Goal: Task Accomplishment & Management: Complete application form

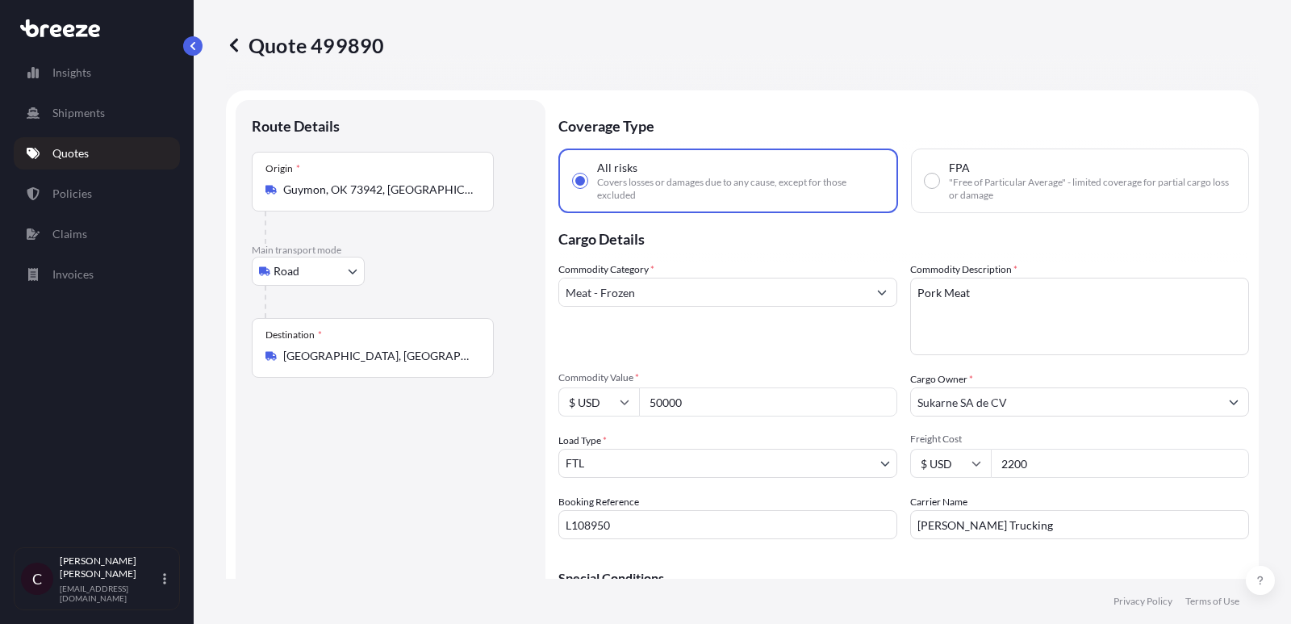
select select "Road"
select select "2"
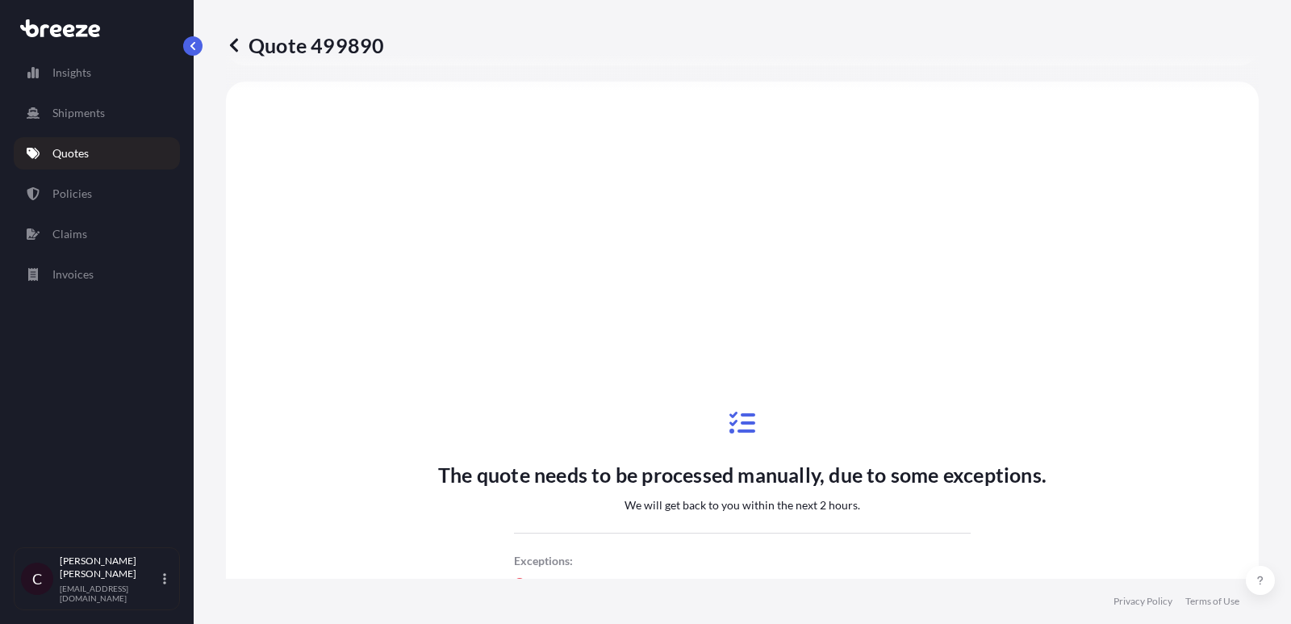
scroll to position [348, 0]
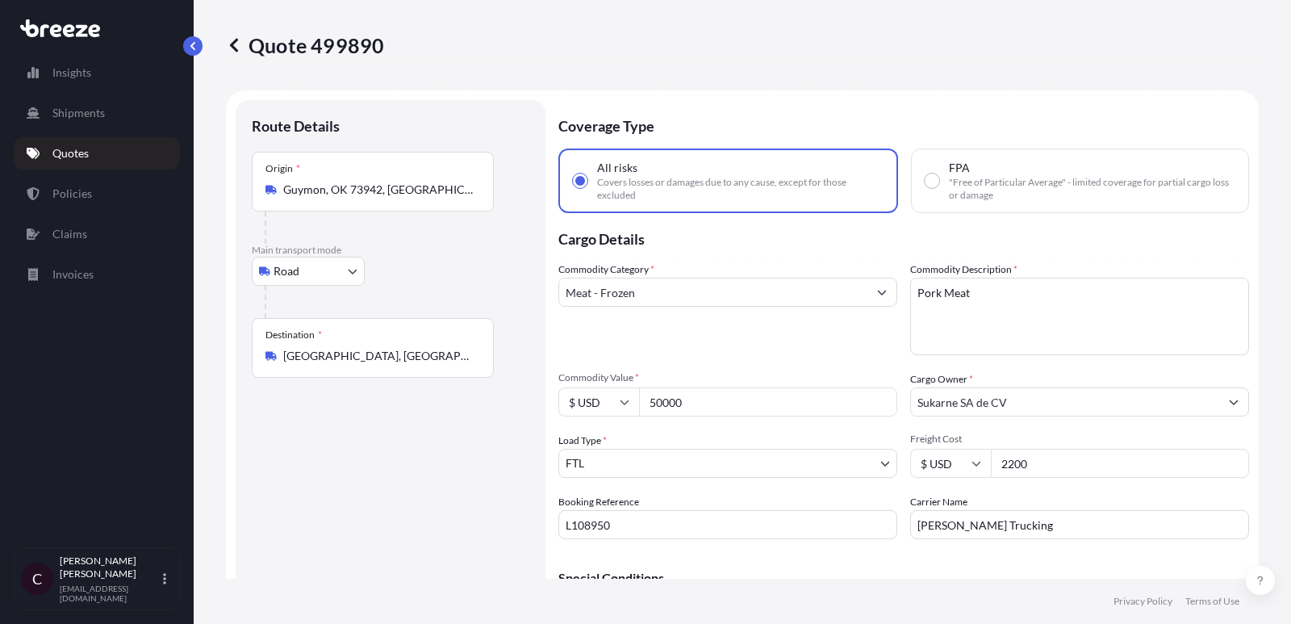
click at [90, 144] on link "Quotes" at bounding box center [97, 153] width 166 height 32
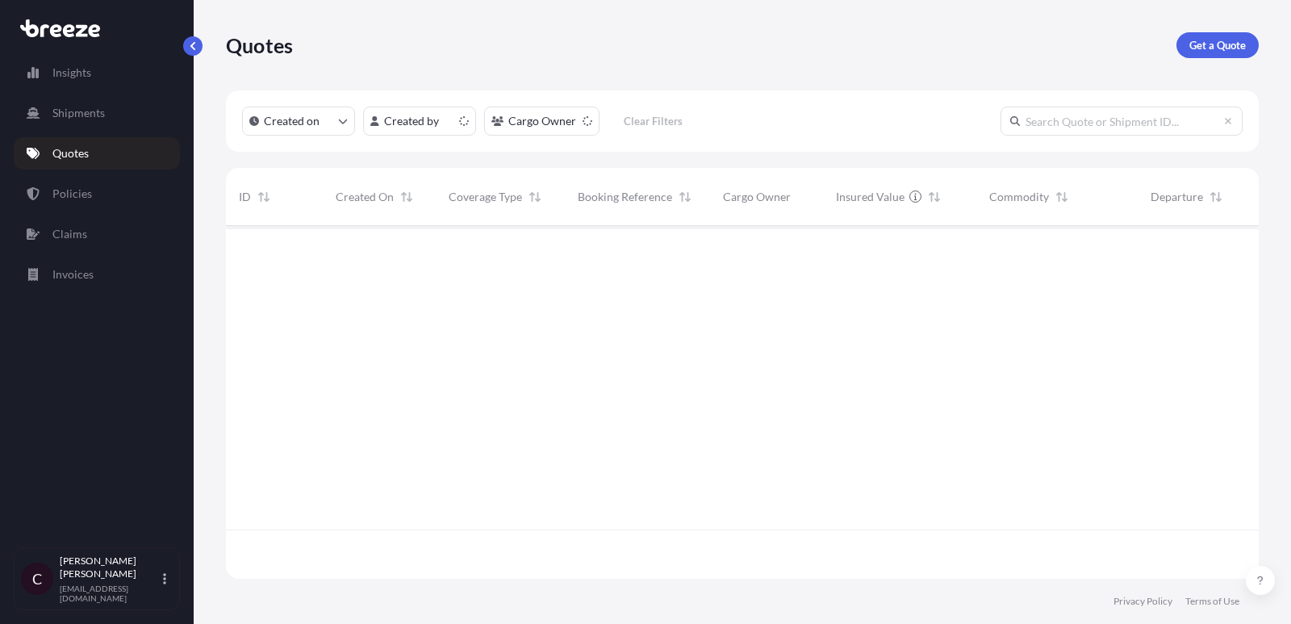
scroll to position [361, 1033]
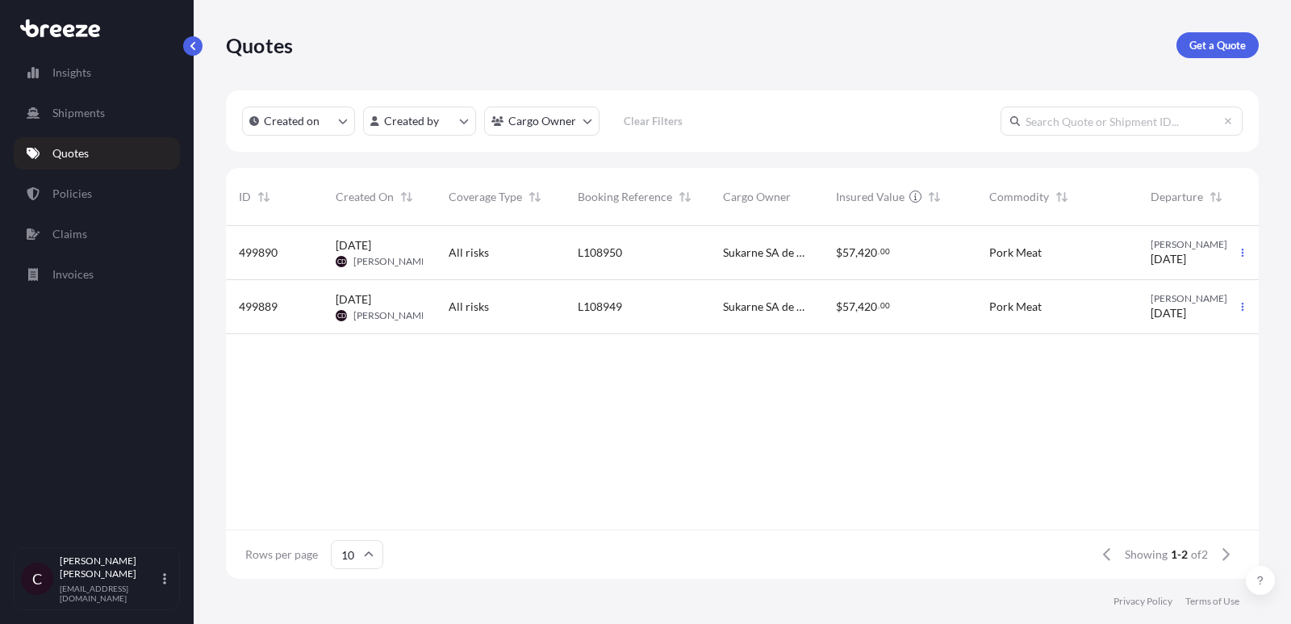
click at [599, 303] on span "L108949" at bounding box center [600, 306] width 44 height 16
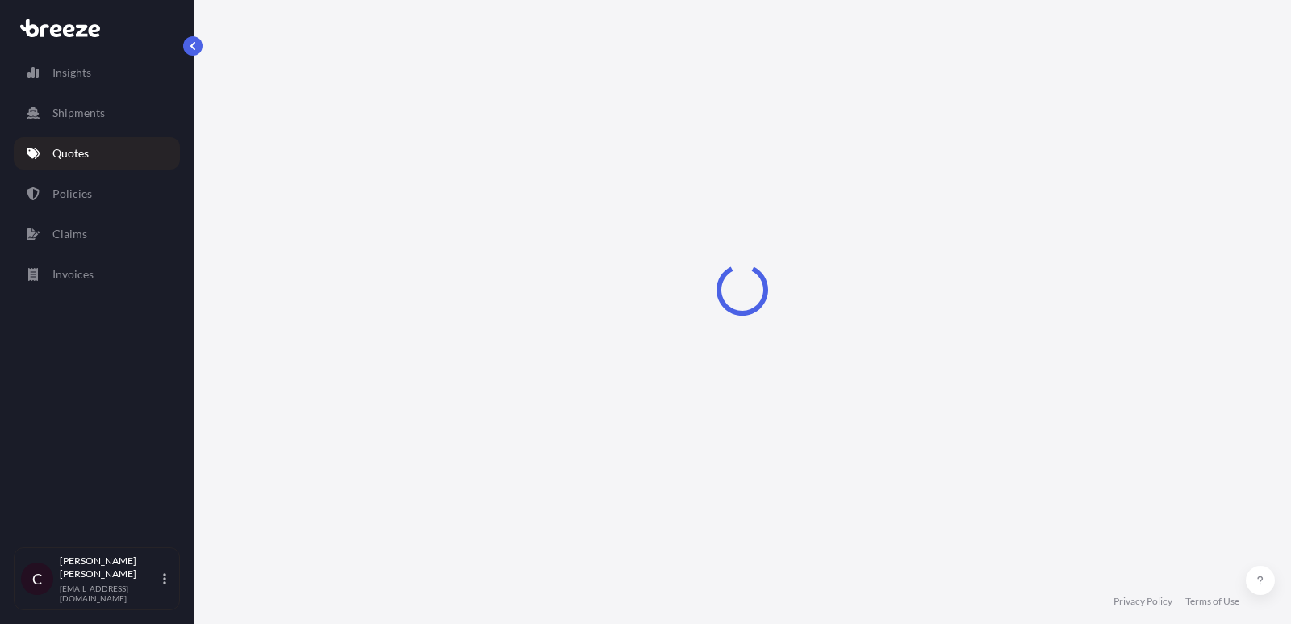
select select "Road"
select select "2"
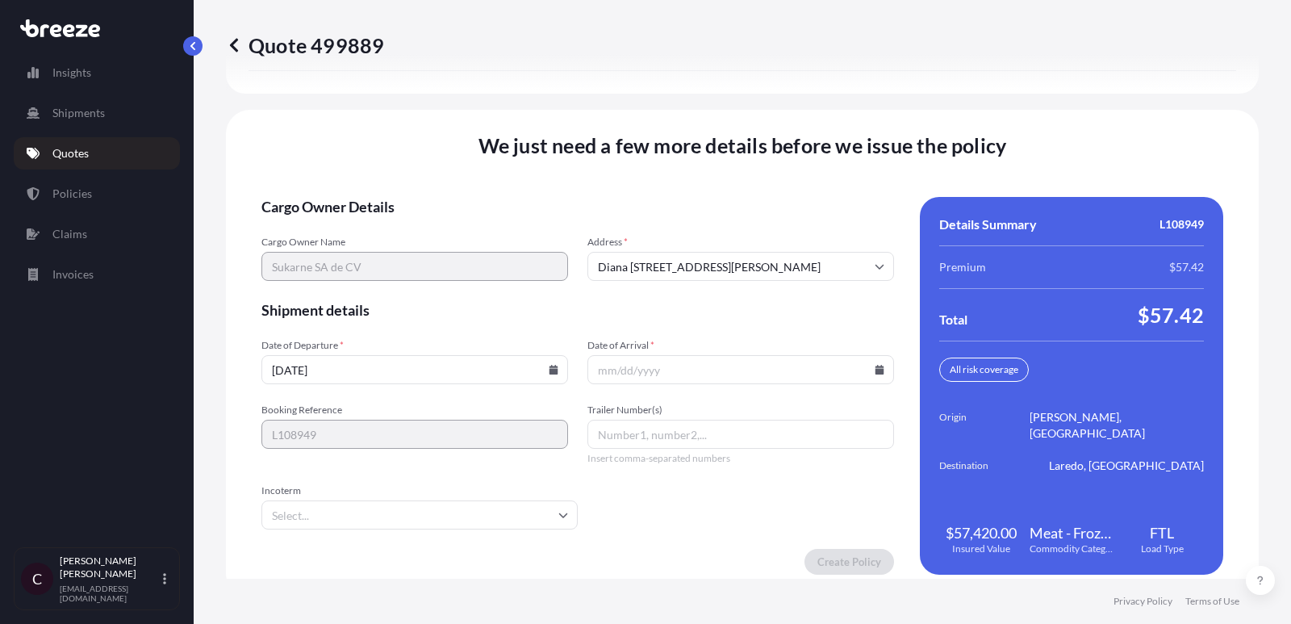
scroll to position [2488, 0]
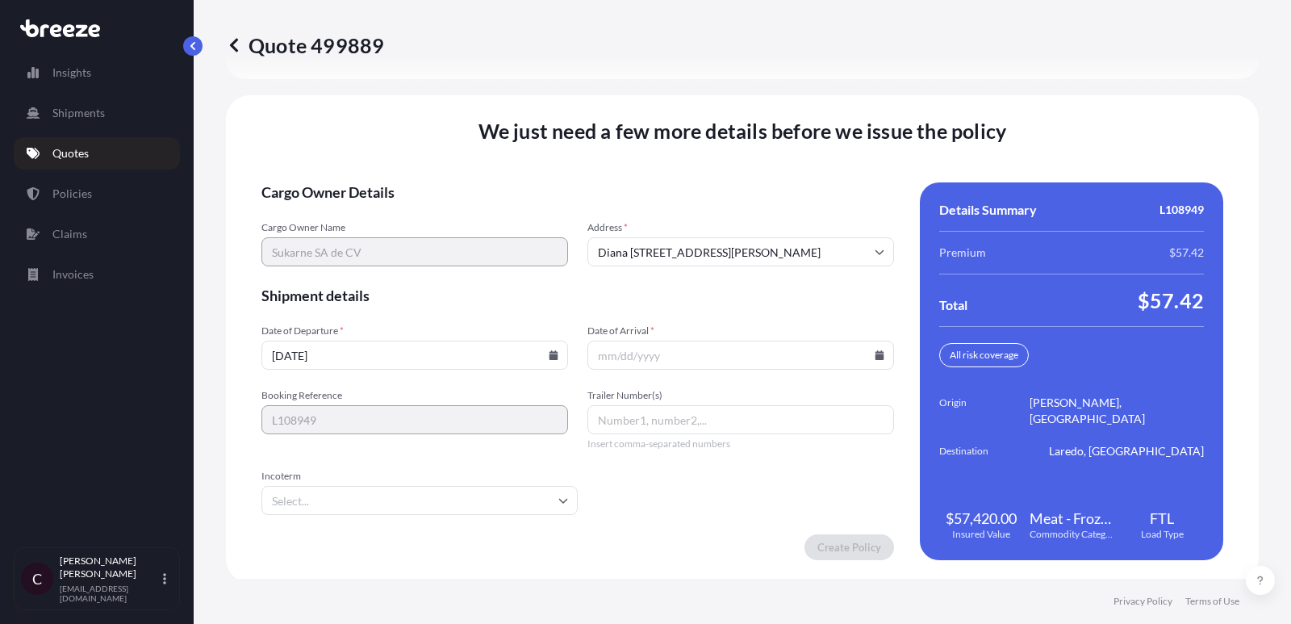
click at [639, 415] on input "Trailer Number(s)" at bounding box center [740, 419] width 307 height 29
paste input "K295"
type input "K295"
click at [884, 349] on input "Date of Arrival *" at bounding box center [740, 354] width 307 height 29
click at [879, 350] on icon at bounding box center [879, 355] width 9 height 10
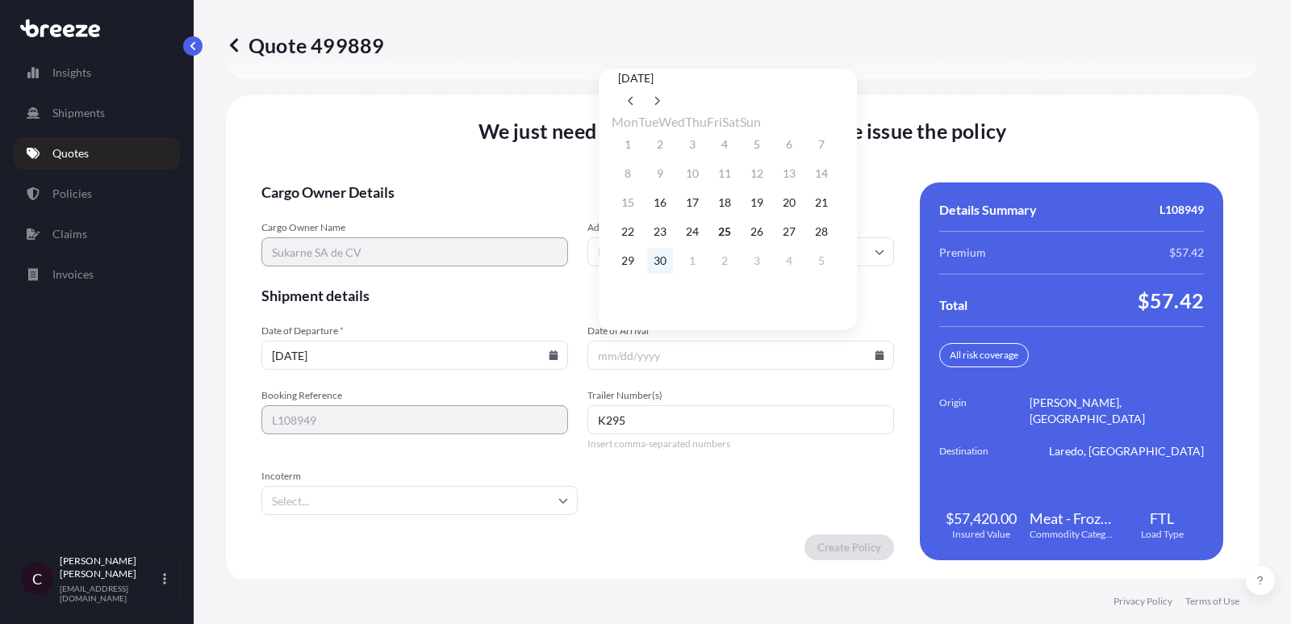
click at [668, 261] on button "30" at bounding box center [660, 261] width 26 height 26
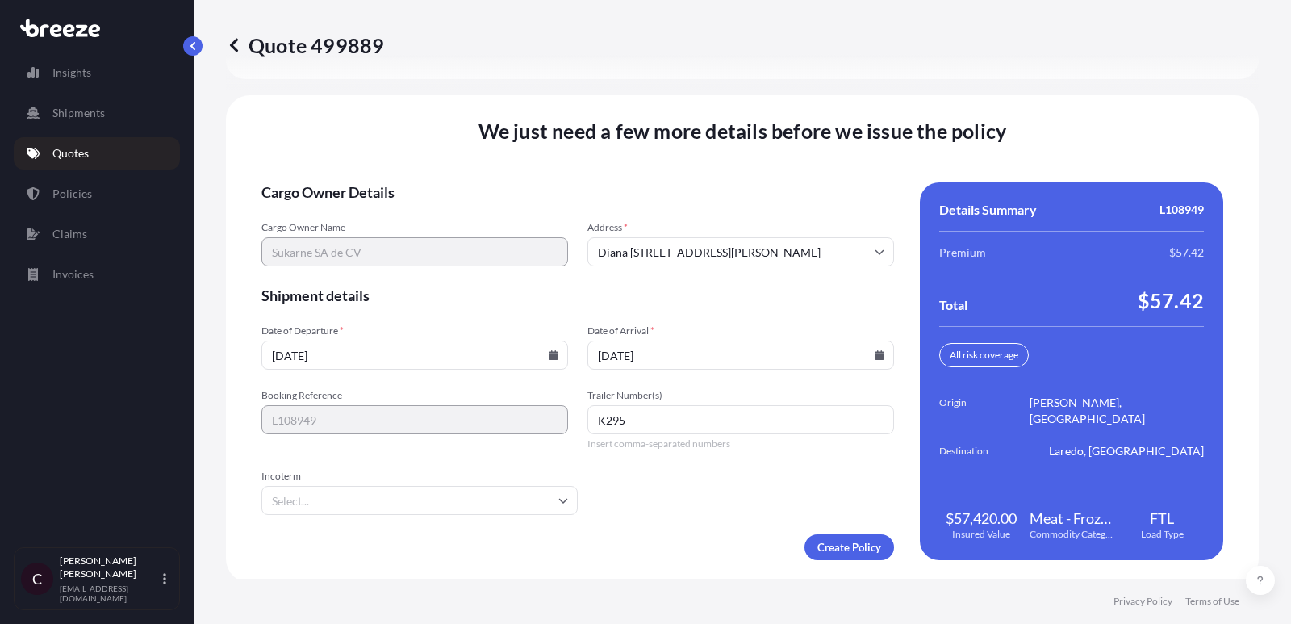
click at [874, 347] on input "[DATE]" at bounding box center [740, 354] width 307 height 29
click at [877, 352] on icon at bounding box center [879, 355] width 9 height 10
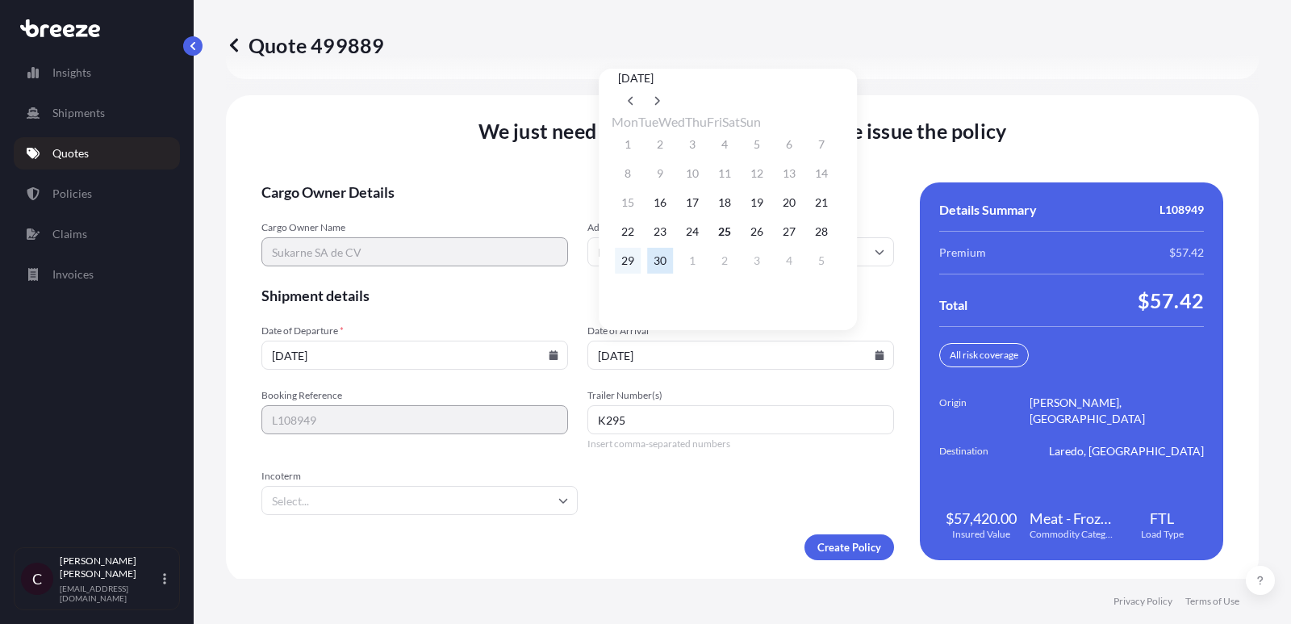
click at [632, 268] on button "29" at bounding box center [628, 261] width 26 height 26
type input "[DATE]"
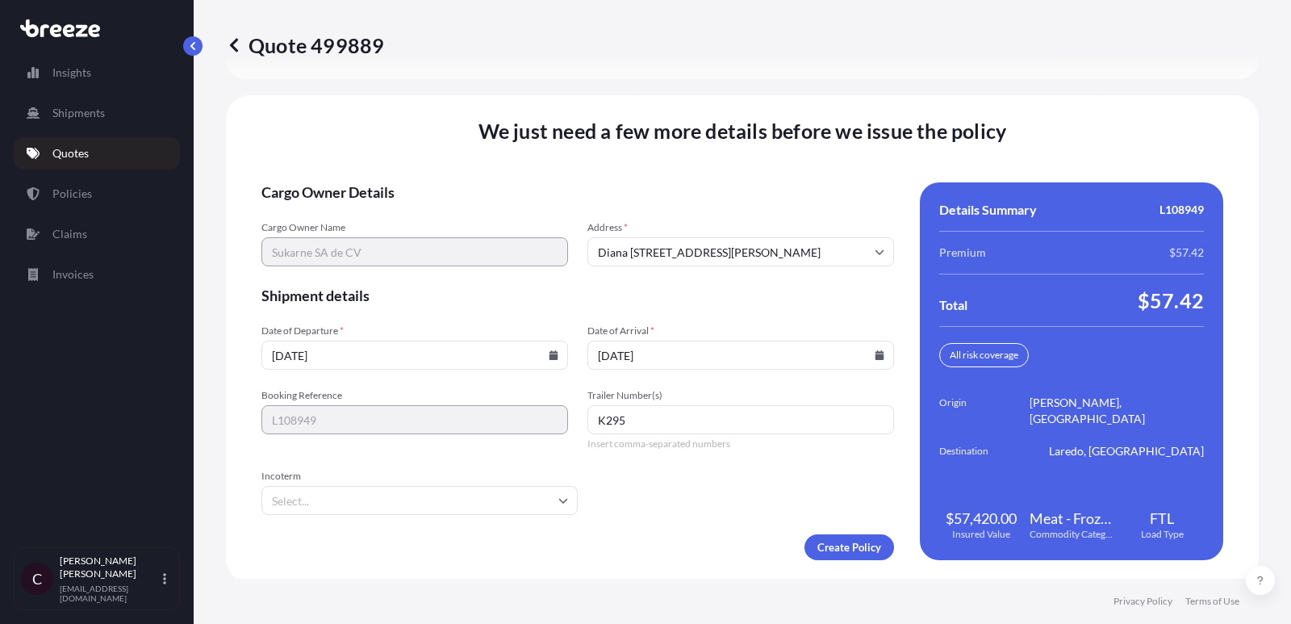
click at [499, 494] on input "Incoterm" at bounding box center [419, 500] width 316 height 29
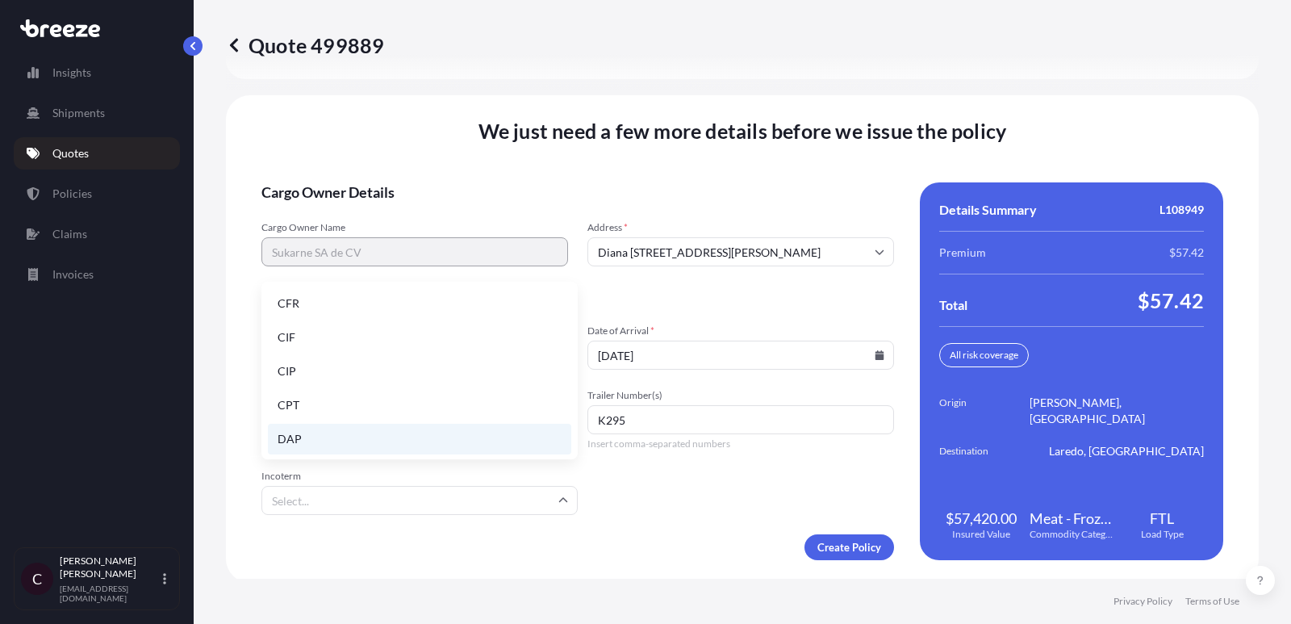
click at [453, 438] on li "DAP" at bounding box center [419, 439] width 303 height 31
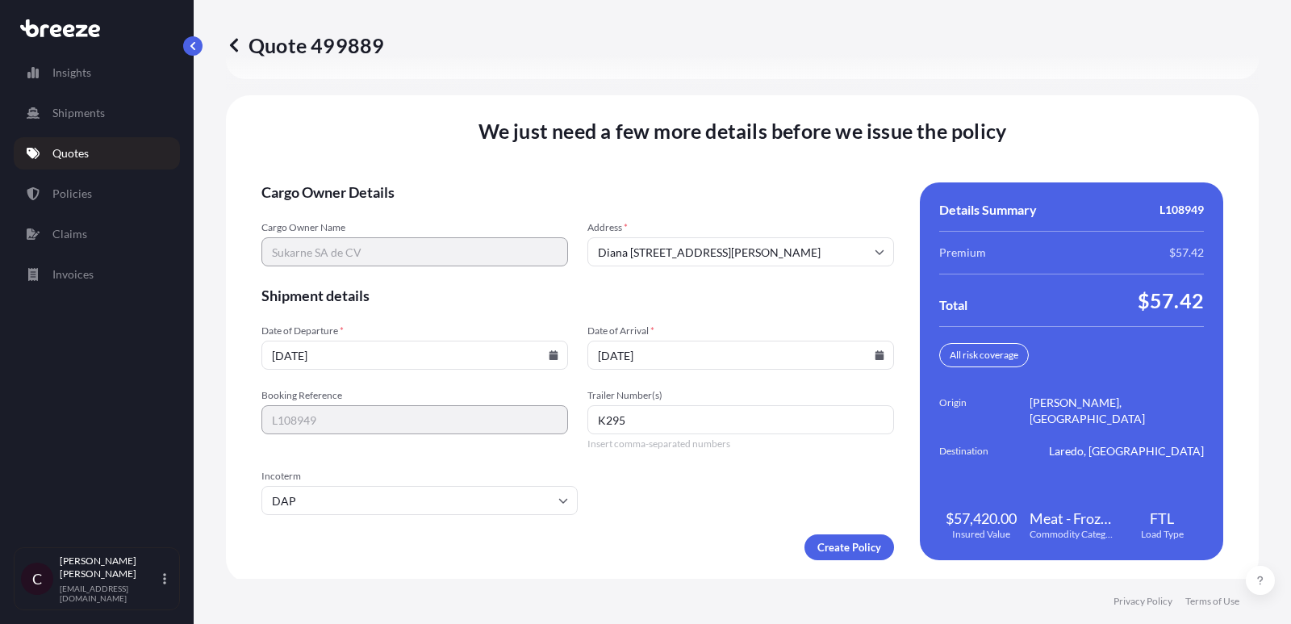
click at [854, 558] on div "We just need a few more details before we issue the policy Cargo Owner Details …" at bounding box center [742, 338] width 1033 height 487
